Goal: Subscribe to service/newsletter

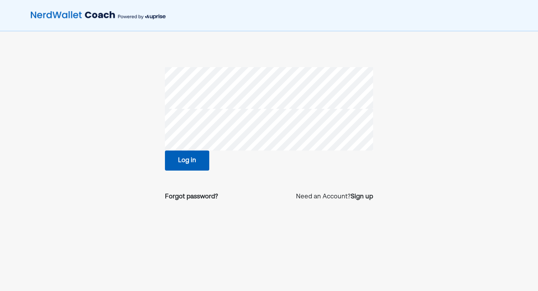
click at [194, 162] on button "Log in" at bounding box center [187, 160] width 44 height 20
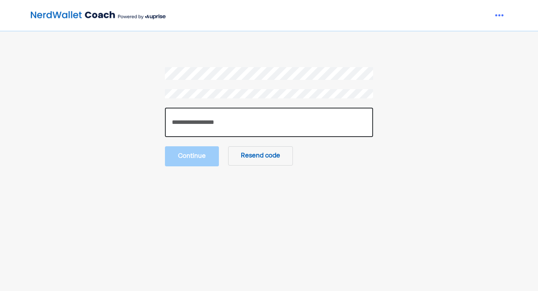
click at [190, 121] on input "number" at bounding box center [269, 122] width 208 height 29
type input "******"
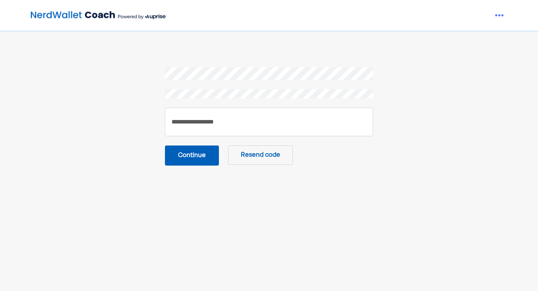
click at [190, 160] on button "Continue" at bounding box center [192, 155] width 54 height 20
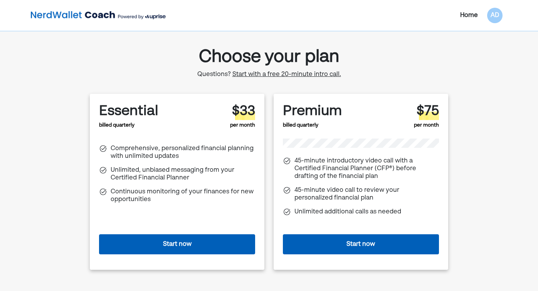
click at [170, 246] on button "Start now" at bounding box center [177, 244] width 156 height 20
click at [468, 17] on div "Home" at bounding box center [469, 15] width 18 height 9
